Goal: Navigation & Orientation: Find specific page/section

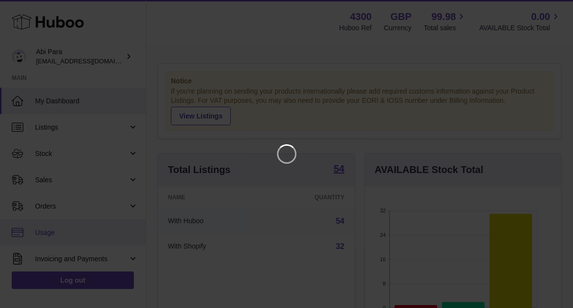
scroll to position [152, 200]
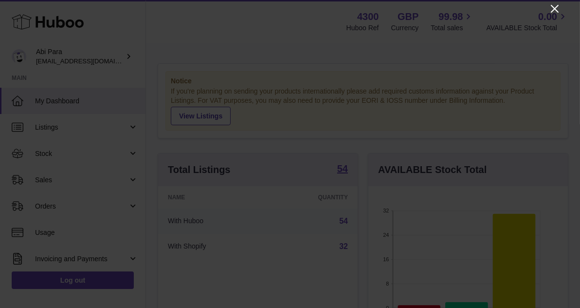
click at [557, 10] on icon "Close" at bounding box center [555, 9] width 12 height 12
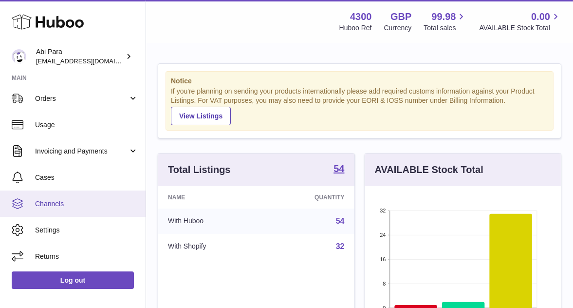
scroll to position [0, 0]
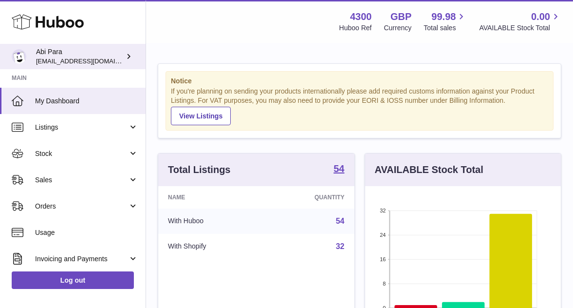
click at [128, 59] on icon at bounding box center [129, 56] width 10 height 10
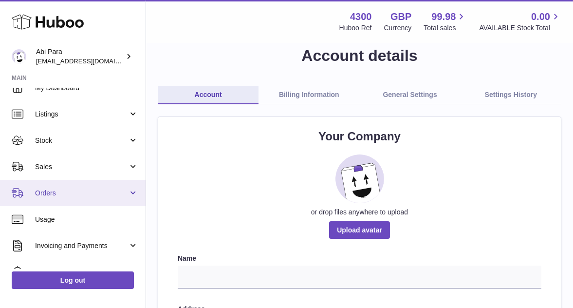
scroll to position [108, 0]
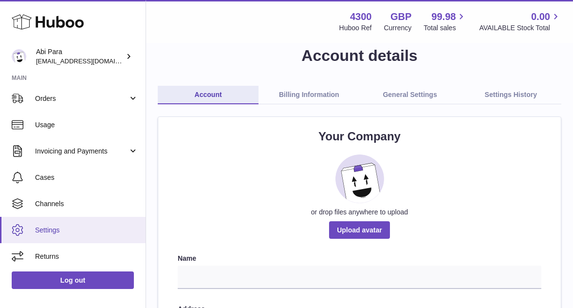
click at [57, 227] on span "Settings" at bounding box center [86, 229] width 103 height 9
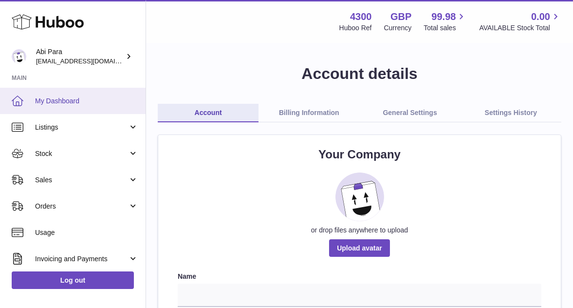
click at [51, 101] on span "My Dashboard" at bounding box center [86, 100] width 103 height 9
